Goal: Transaction & Acquisition: Book appointment/travel/reservation

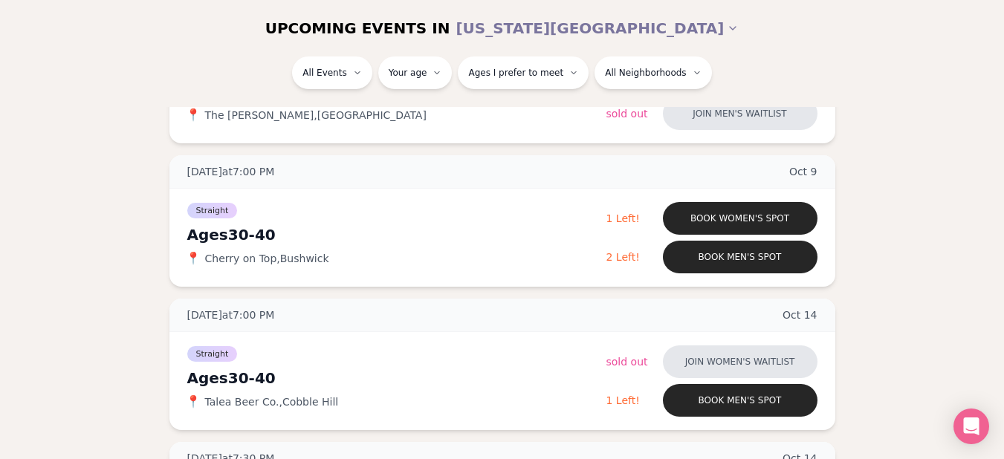
scroll to position [780, 6]
